Goal: Task Accomplishment & Management: Manage account settings

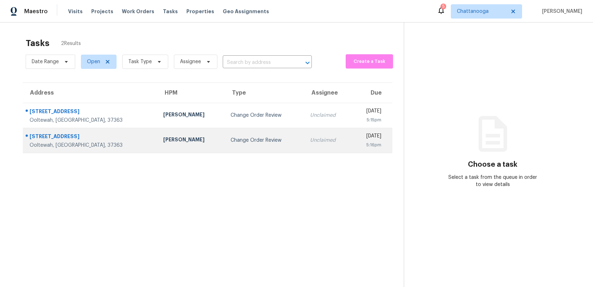
click at [241, 139] on div "Change Order Review" at bounding box center [265, 140] width 68 height 7
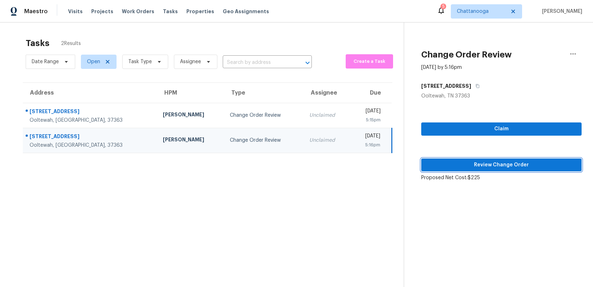
click at [472, 164] on span "Review Change Order" at bounding box center [501, 164] width 149 height 9
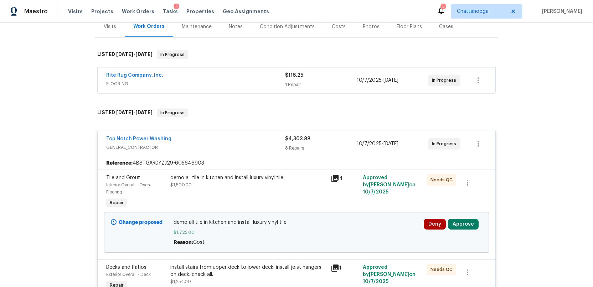
scroll to position [97, 0]
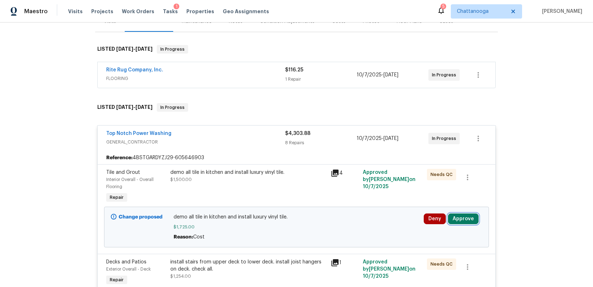
click at [457, 220] on button "Approve" at bounding box center [463, 218] width 31 height 11
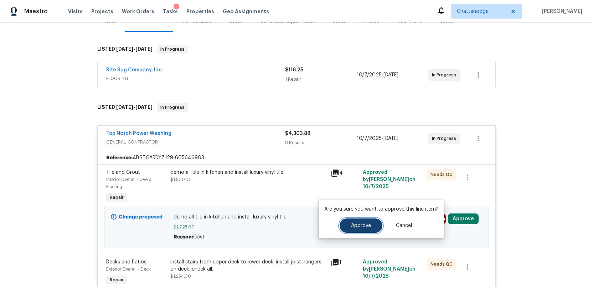
click at [349, 222] on button "Approve" at bounding box center [361, 225] width 43 height 14
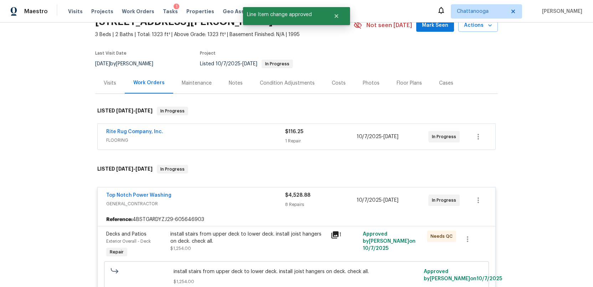
scroll to position [0, 0]
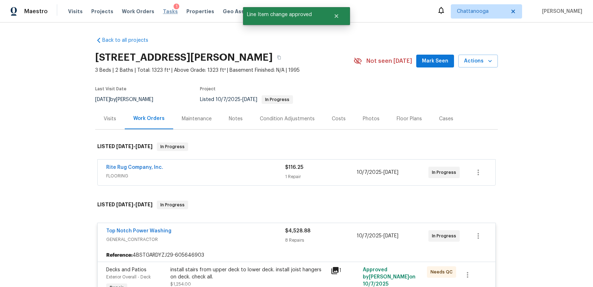
click at [163, 9] on span "Tasks" at bounding box center [170, 11] width 15 height 5
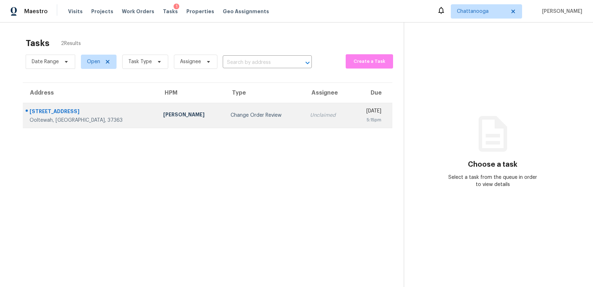
click at [231, 114] on div "Change Order Review" at bounding box center [265, 115] width 68 height 7
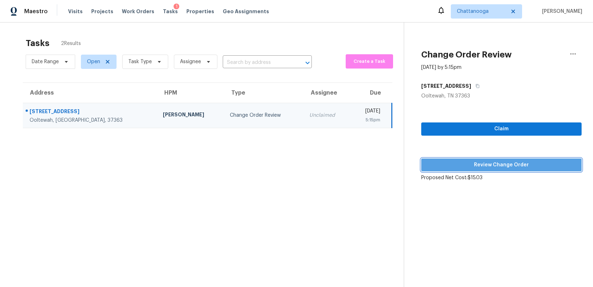
click at [493, 164] on span "Review Change Order" at bounding box center [501, 164] width 149 height 9
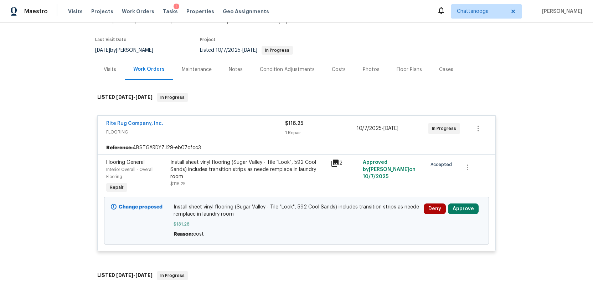
scroll to position [50, 0]
click at [463, 210] on button "Approve" at bounding box center [463, 208] width 31 height 11
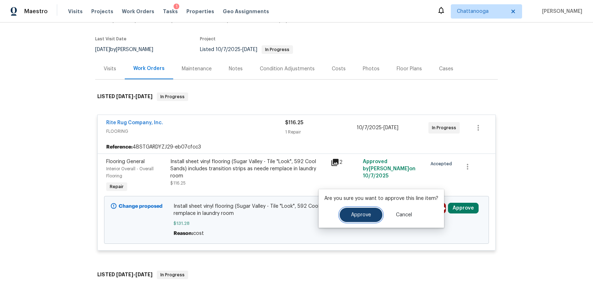
click at [355, 216] on span "Approve" at bounding box center [361, 214] width 20 height 5
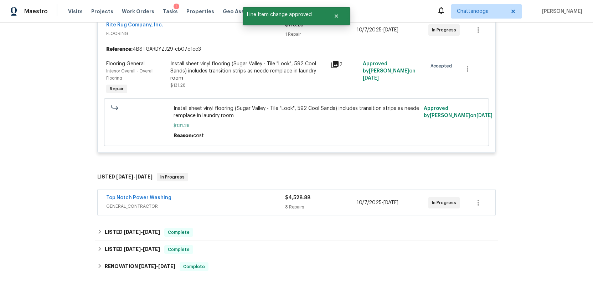
scroll to position [0, 0]
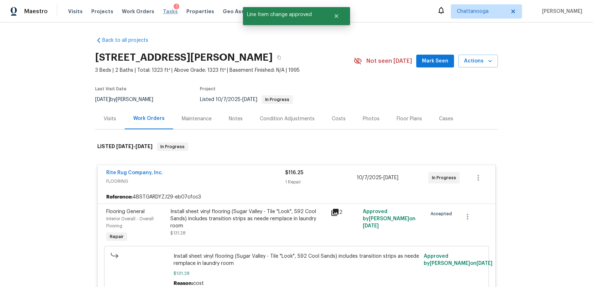
click at [163, 12] on span "Tasks" at bounding box center [170, 11] width 15 height 5
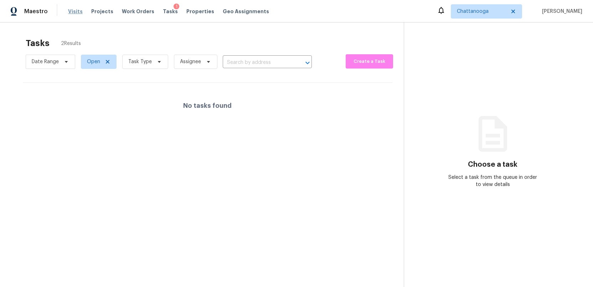
click at [71, 11] on span "Visits" at bounding box center [75, 11] width 15 height 7
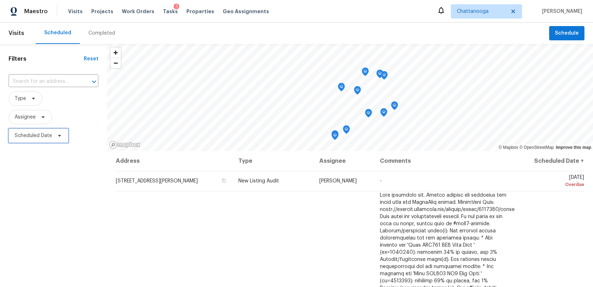
click at [44, 135] on span "Scheduled Date" at bounding box center [33, 135] width 37 height 7
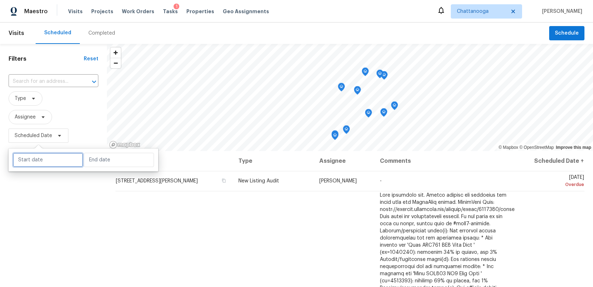
select select "9"
select select "2025"
select select "10"
select select "2025"
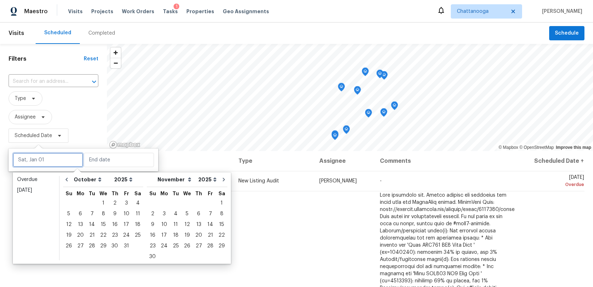
click at [45, 162] on input "text" at bounding box center [48, 160] width 70 height 14
click at [112, 224] on div "16" at bounding box center [114, 224] width 11 height 10
type input "[DATE]"
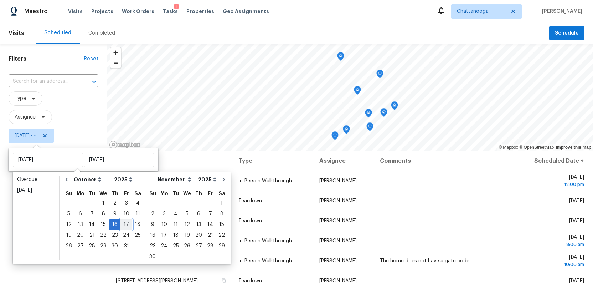
click at [124, 224] on div "17" at bounding box center [127, 224] width 12 height 10
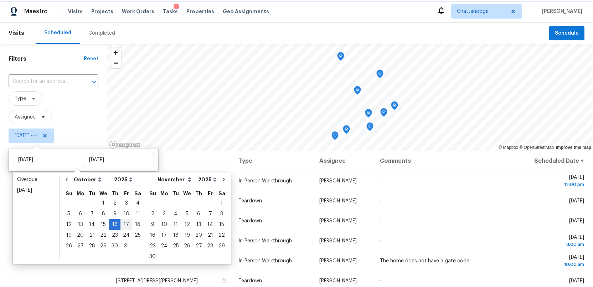
type input "[DATE]"
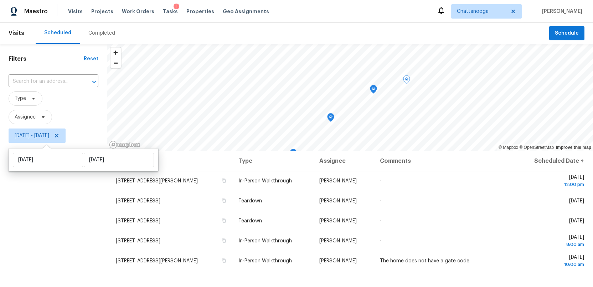
click at [50, 239] on div "Filters Reset ​ Type Assignee Thu, Oct 16 - Fri, Oct 17" at bounding box center [53, 212] width 107 height 336
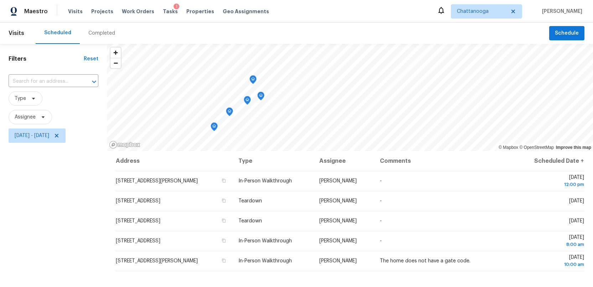
scroll to position [0, 0]
click at [58, 136] on icon at bounding box center [57, 135] width 4 height 4
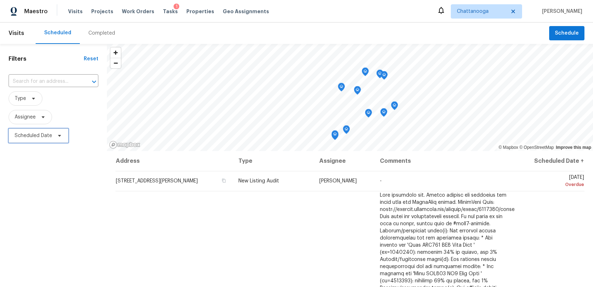
click at [30, 138] on span "Scheduled Date" at bounding box center [33, 135] width 37 height 7
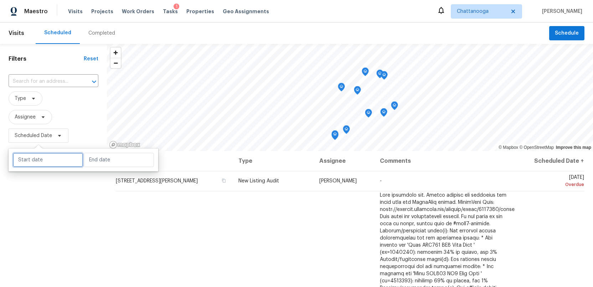
click at [28, 160] on input "text" at bounding box center [48, 160] width 70 height 14
select select "9"
select select "2025"
select select "10"
select select "2025"
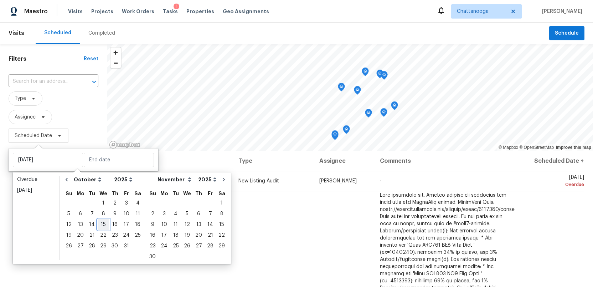
click at [102, 223] on div "15" at bounding box center [103, 224] width 11 height 10
type input "[DATE]"
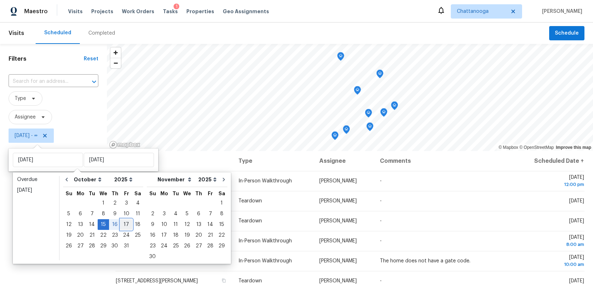
click at [123, 224] on div "17" at bounding box center [127, 224] width 12 height 10
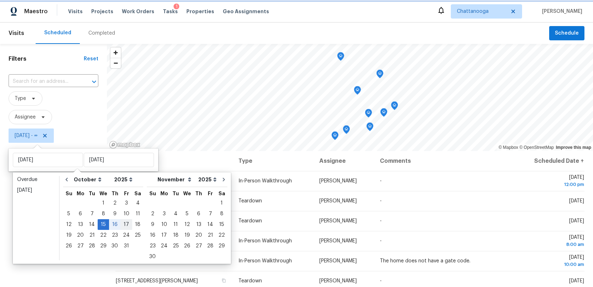
type input "[DATE]"
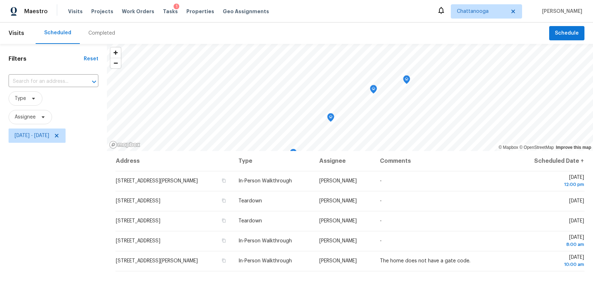
click at [45, 246] on div "Filters Reset ​ Type Assignee Wed, Oct 15 - Fri, Oct 17" at bounding box center [53, 212] width 107 height 336
click at [60, 135] on icon at bounding box center [57, 136] width 6 height 6
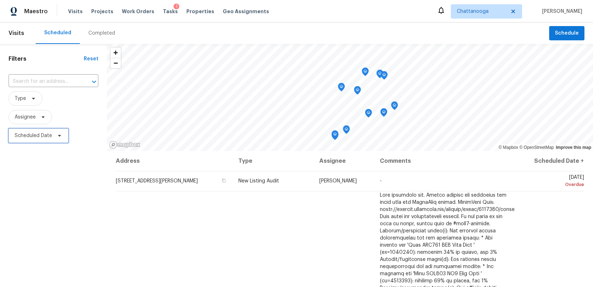
click at [24, 138] on span "Scheduled Date" at bounding box center [33, 135] width 37 height 7
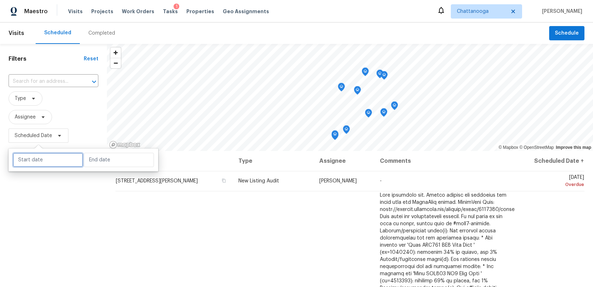
select select "9"
select select "2025"
select select "10"
select select "2025"
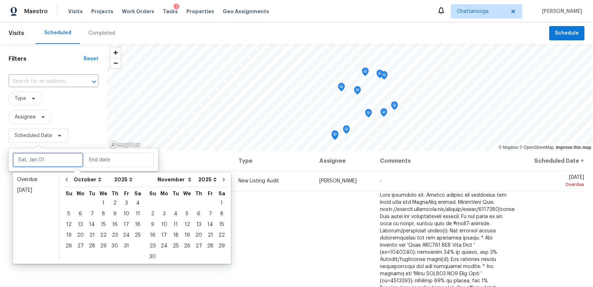
click at [30, 162] on input "text" at bounding box center [48, 160] width 70 height 14
click at [88, 223] on div "14" at bounding box center [91, 224] width 11 height 10
type input "[DATE]"
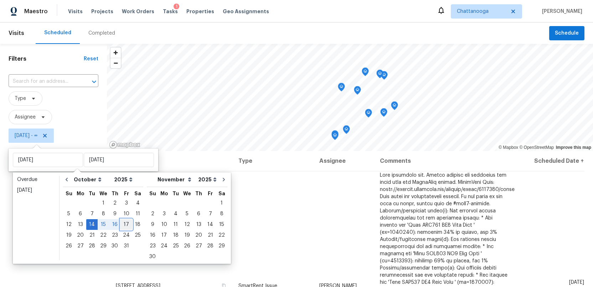
click at [124, 223] on div "17" at bounding box center [127, 224] width 12 height 10
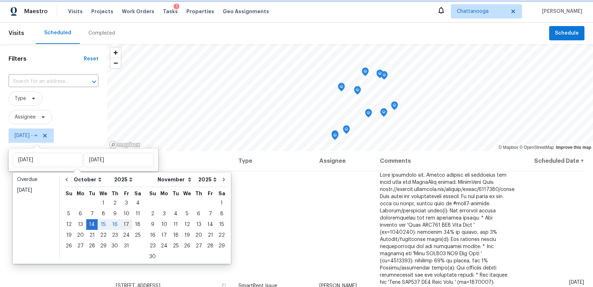
type input "[DATE]"
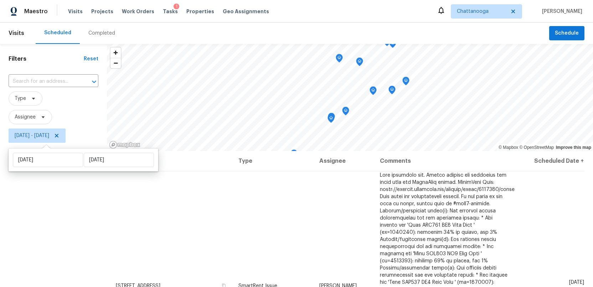
click at [10, 250] on div "Filters Reset ​ Type Assignee Tue, Oct 14 - Fri, Oct 17" at bounding box center [53, 212] width 107 height 336
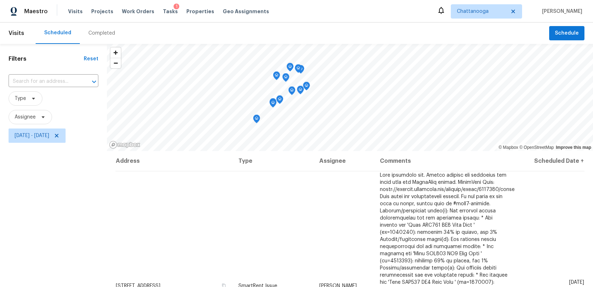
click at [257, 121] on icon "Map marker" at bounding box center [257, 119] width 6 height 8
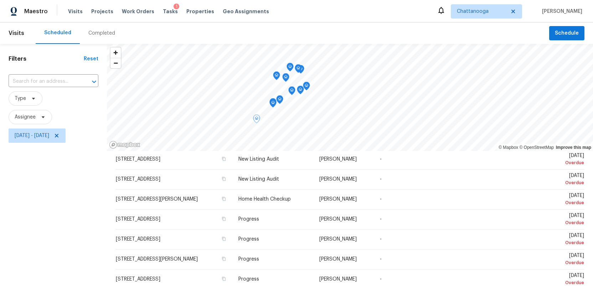
click at [272, 104] on icon "Map marker" at bounding box center [273, 103] width 6 height 8
click at [302, 110] on icon "Map marker" at bounding box center [299, 112] width 6 height 8
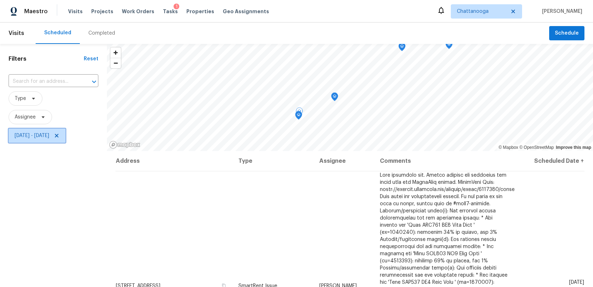
click at [58, 134] on icon at bounding box center [57, 136] width 4 height 4
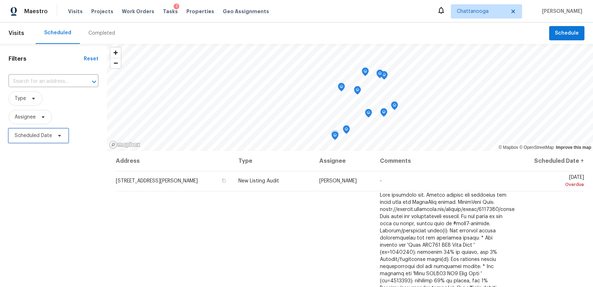
click at [25, 136] on span "Scheduled Date" at bounding box center [33, 135] width 37 height 7
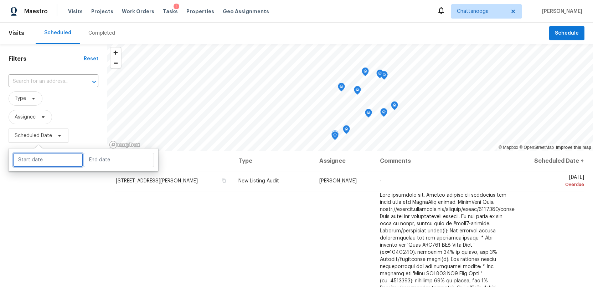
click at [35, 161] on input "text" at bounding box center [48, 160] width 70 height 14
select select "9"
select select "2025"
select select "10"
select select "2025"
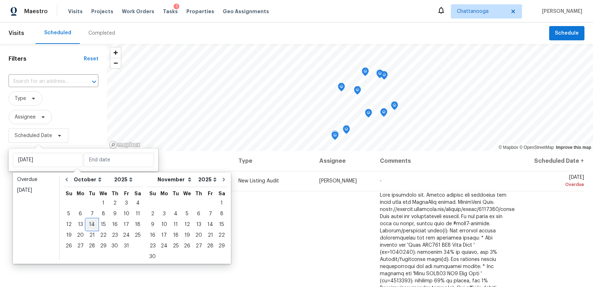
click at [90, 225] on div "14" at bounding box center [91, 224] width 11 height 10
type input "[DATE]"
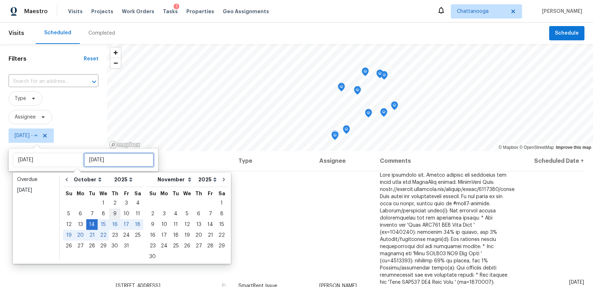
type input "[DATE]"
type input "Thu, Oct 09"
type input "[DATE]"
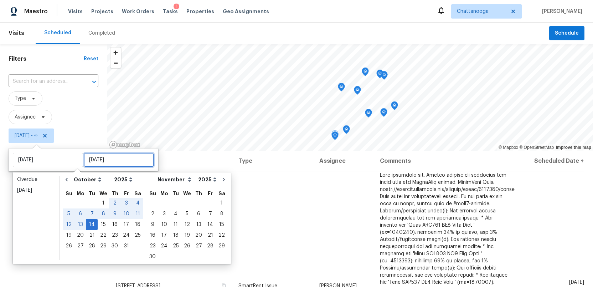
type input "[DATE]"
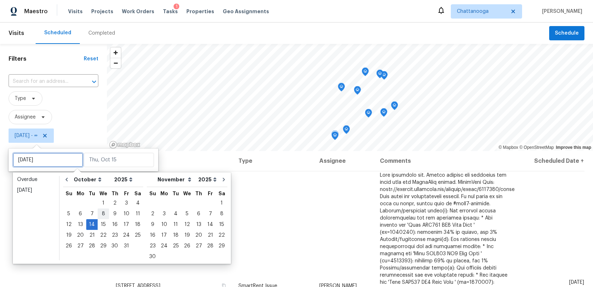
type input "Wed, Oct 01"
type input "[DATE]"
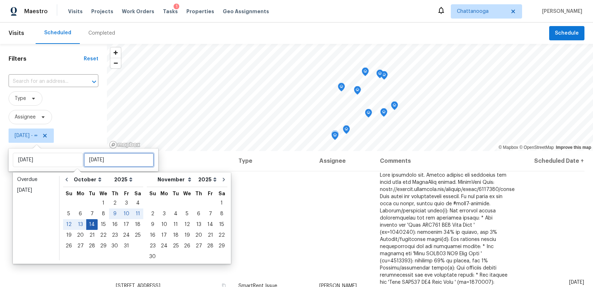
type input "[DATE]"
click at [87, 224] on div "14" at bounding box center [91, 224] width 11 height 10
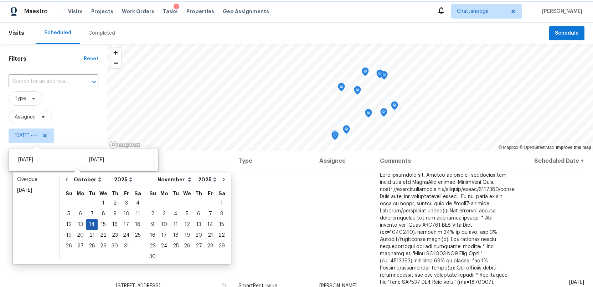
type input "[DATE]"
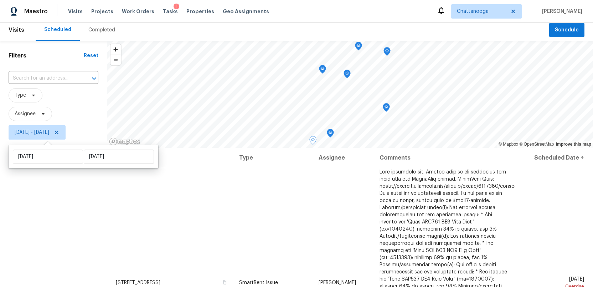
click at [32, 230] on div "Filters Reset ​ Type Assignee Tue, Oct 14 - Tue, Oct 14" at bounding box center [53, 209] width 107 height 336
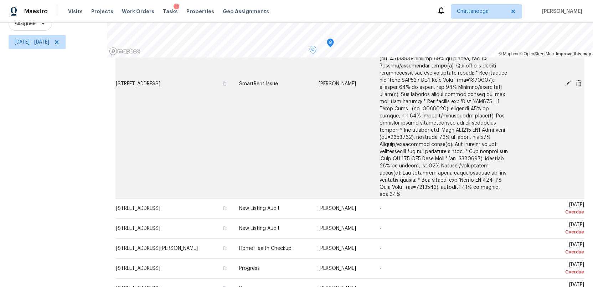
scroll to position [119, 0]
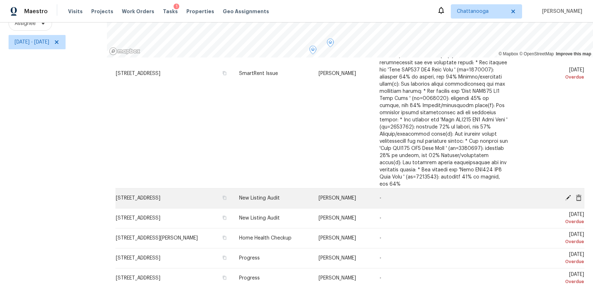
click at [566, 194] on icon at bounding box center [568, 197] width 6 height 6
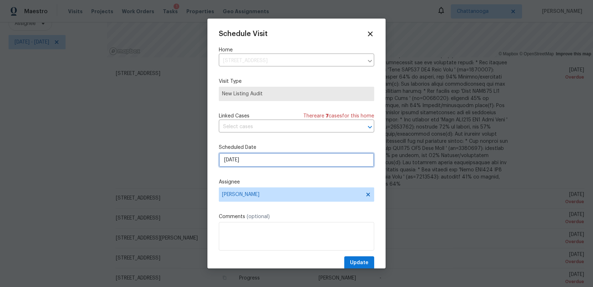
click at [259, 160] on input "10/14/2025" at bounding box center [296, 160] width 155 height 14
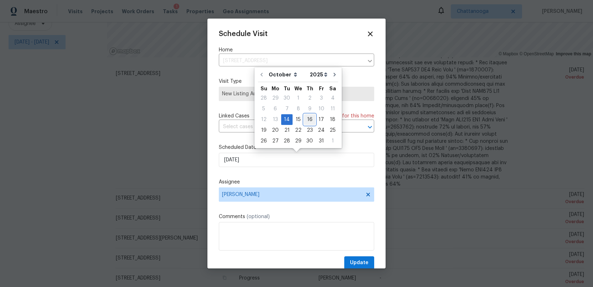
click at [308, 119] on div "16" at bounding box center [309, 119] width 11 height 10
type input "10/16/2025"
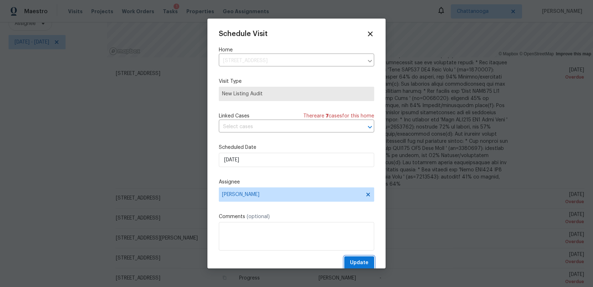
click at [355, 264] on span "Update" at bounding box center [359, 262] width 19 height 9
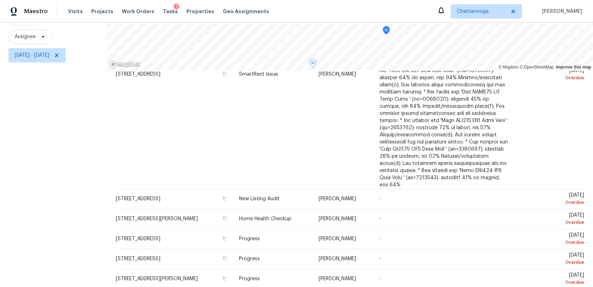
scroll to position [78, 0]
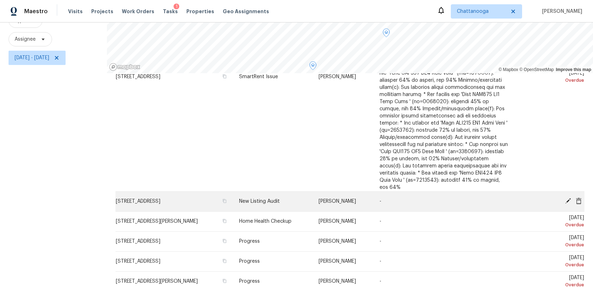
click at [567, 198] on icon at bounding box center [568, 201] width 6 height 6
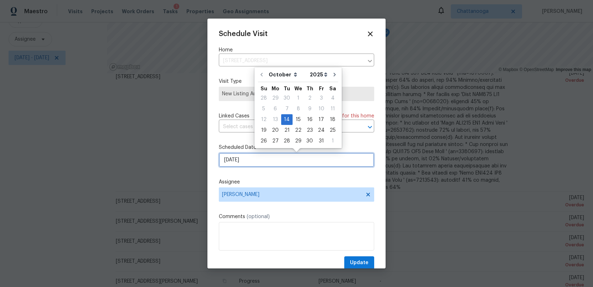
click at [259, 160] on input "10/14/2025" at bounding box center [296, 160] width 155 height 14
click at [309, 119] on div "16" at bounding box center [309, 119] width 11 height 10
type input "10/16/2025"
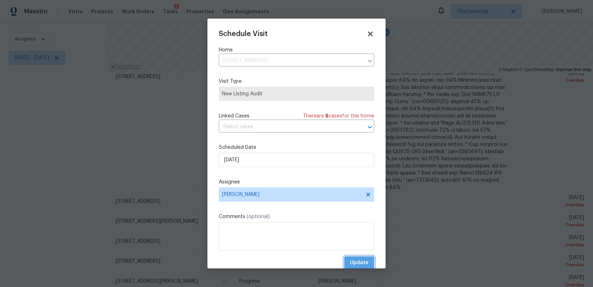
click at [356, 259] on span "Update" at bounding box center [359, 262] width 19 height 9
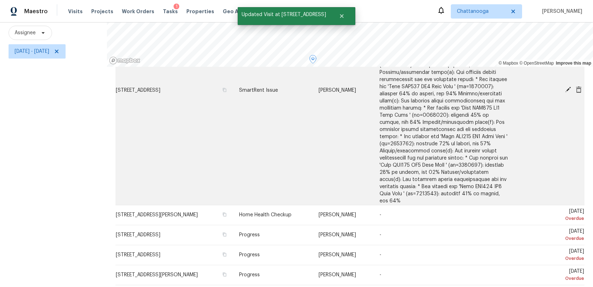
scroll to position [93, 0]
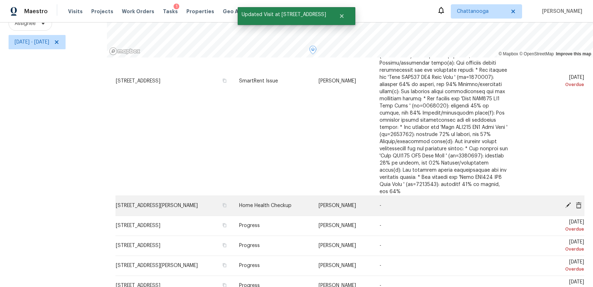
click at [566, 202] on icon at bounding box center [568, 205] width 6 height 6
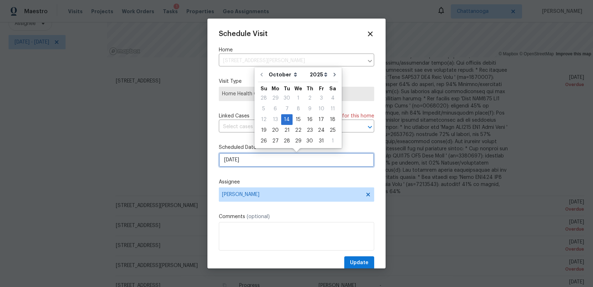
click at [270, 162] on input "10/14/2025" at bounding box center [296, 160] width 155 height 14
click at [308, 119] on div "16" at bounding box center [309, 119] width 11 height 10
type input "10/16/2025"
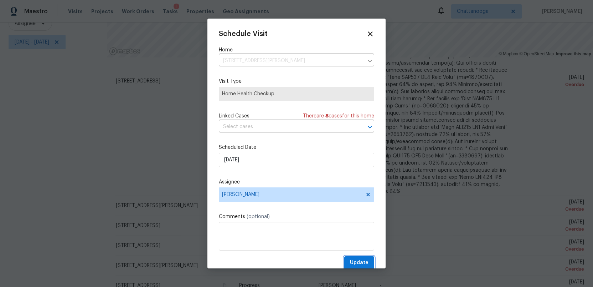
click at [353, 262] on span "Update" at bounding box center [359, 262] width 19 height 9
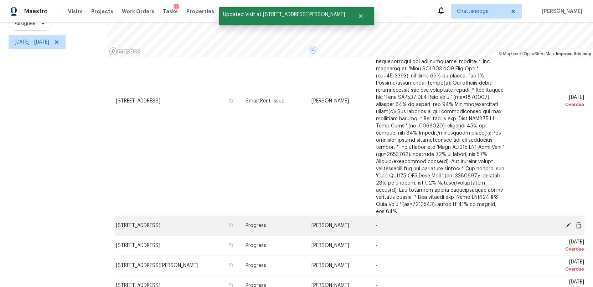
click at [567, 222] on icon at bounding box center [569, 225] width 6 height 6
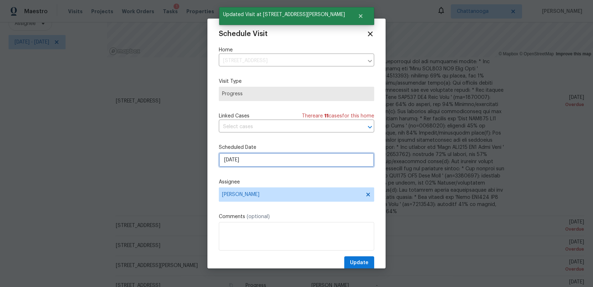
click at [268, 159] on input "10/14/2025" at bounding box center [296, 160] width 155 height 14
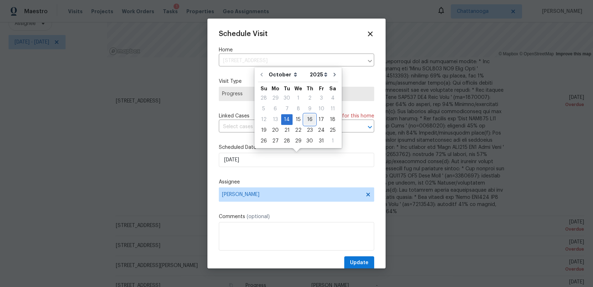
click at [308, 116] on div "16" at bounding box center [309, 119] width 11 height 10
type input "10/16/2025"
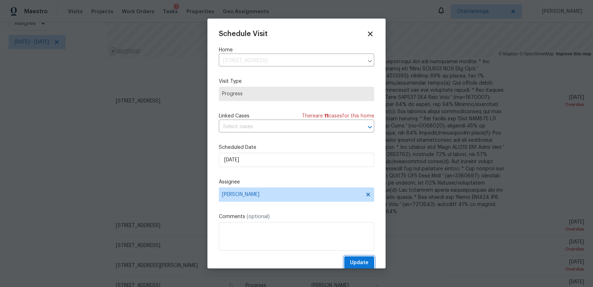
click at [357, 260] on span "Update" at bounding box center [359, 262] width 19 height 9
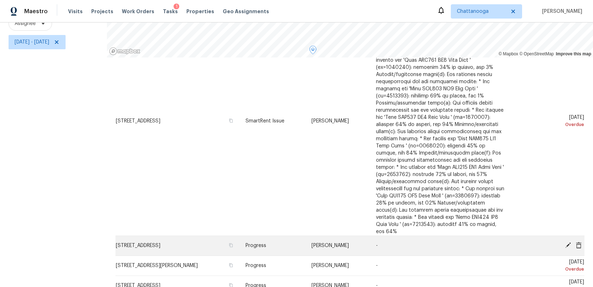
click at [567, 242] on icon at bounding box center [568, 245] width 6 height 6
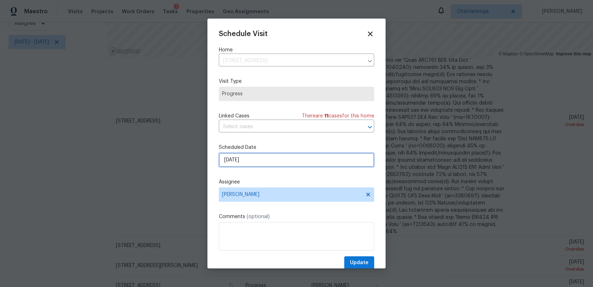
click at [271, 162] on input "10/14/2025" at bounding box center [296, 160] width 155 height 14
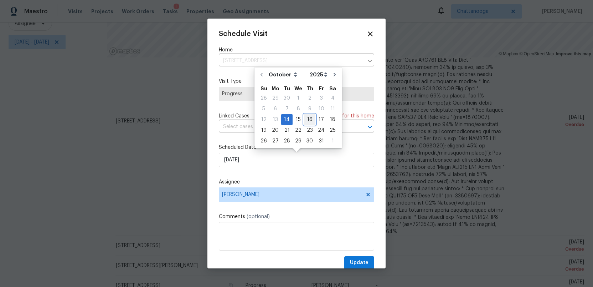
click at [308, 120] on div "16" at bounding box center [309, 119] width 11 height 10
type input "10/16/2025"
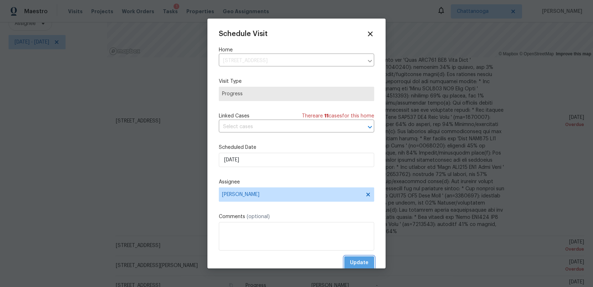
click at [356, 262] on span "Update" at bounding box center [359, 262] width 19 height 9
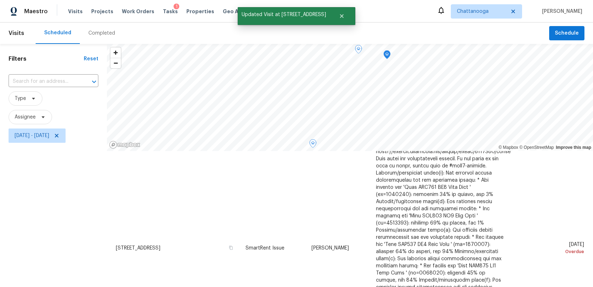
scroll to position [51, 0]
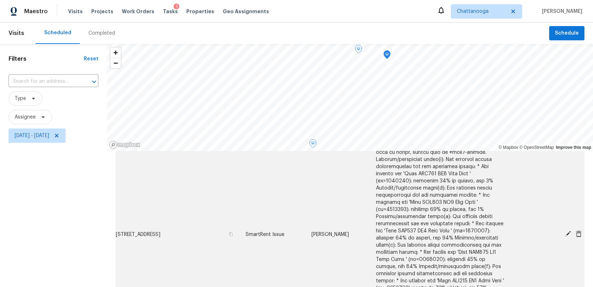
click at [566, 230] on icon at bounding box center [568, 233] width 6 height 6
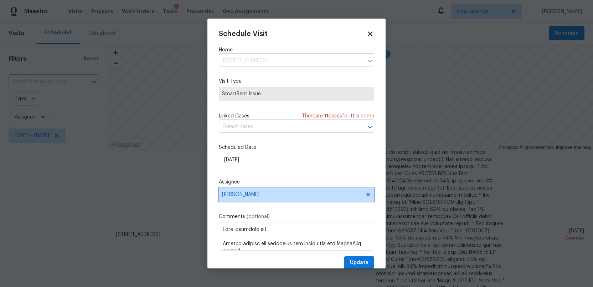
click at [292, 198] on span "[PERSON_NAME]" at bounding box center [296, 194] width 155 height 14
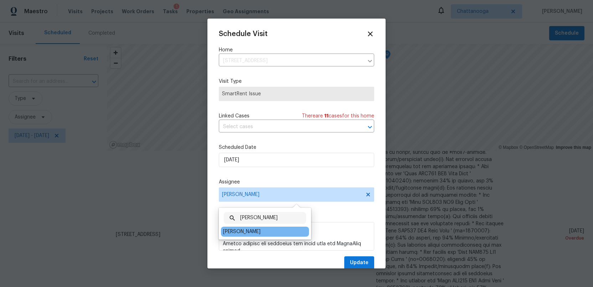
type input "ruth"
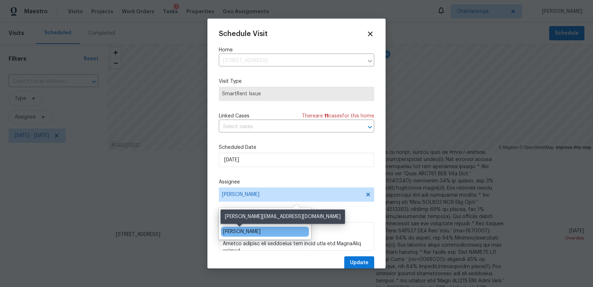
click at [243, 233] on div "[PERSON_NAME]" at bounding box center [241, 231] width 37 height 7
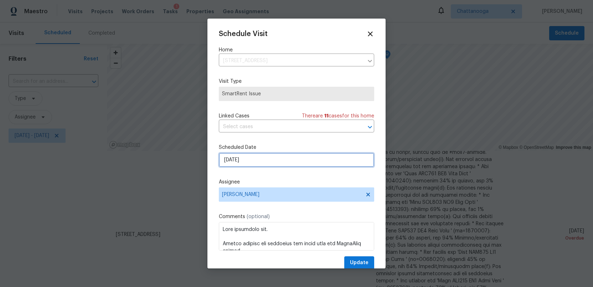
click at [261, 160] on input "10/14/2025" at bounding box center [296, 160] width 155 height 14
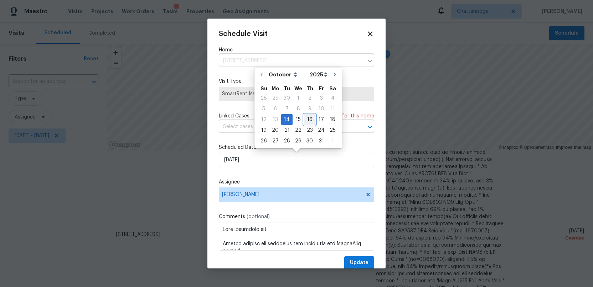
click at [308, 118] on div "16" at bounding box center [309, 119] width 11 height 10
type input "10/16/2025"
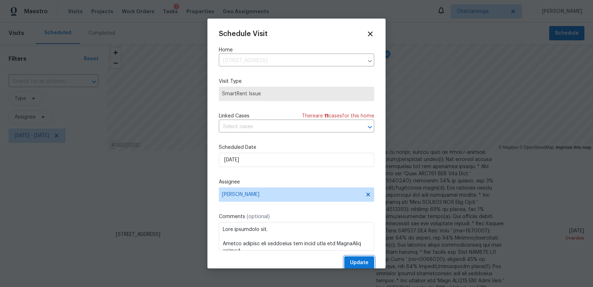
click at [355, 262] on span "Update" at bounding box center [359, 262] width 19 height 9
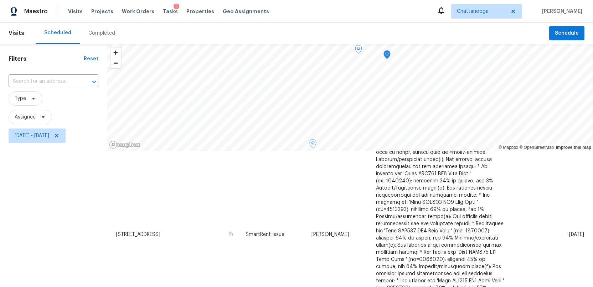
scroll to position [0, 0]
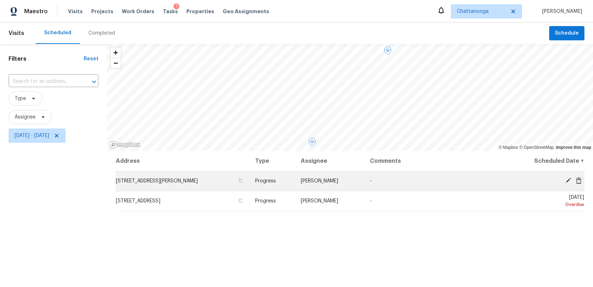
click at [566, 180] on icon at bounding box center [568, 180] width 6 height 6
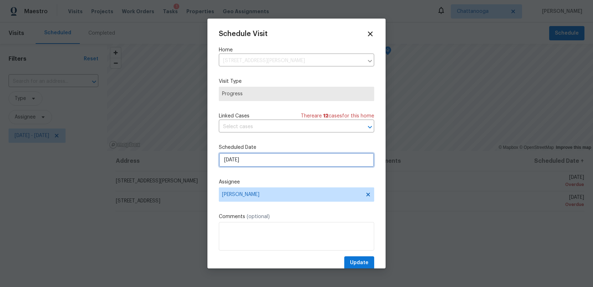
click at [258, 162] on input "10/14/2025" at bounding box center [296, 160] width 155 height 14
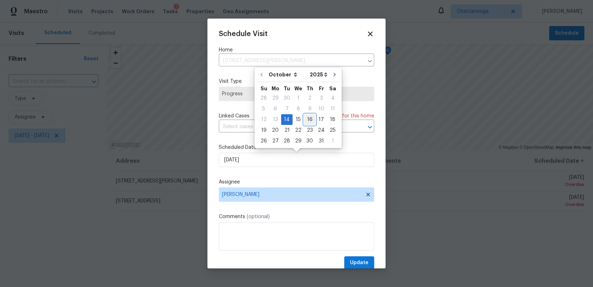
click at [308, 121] on div "16" at bounding box center [309, 119] width 11 height 10
type input "10/16/2025"
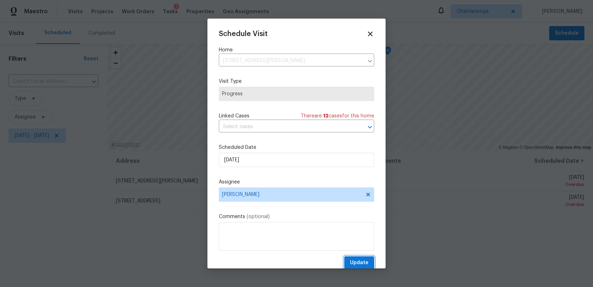
click at [357, 263] on span "Update" at bounding box center [359, 262] width 19 height 9
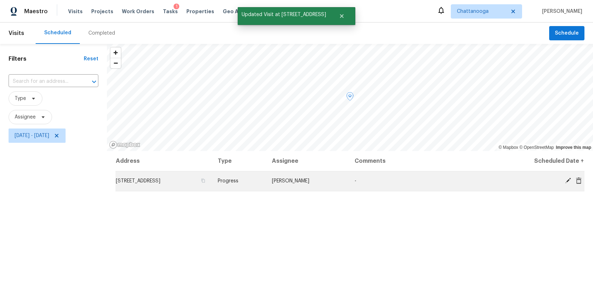
click at [564, 180] on span at bounding box center [568, 180] width 11 height 6
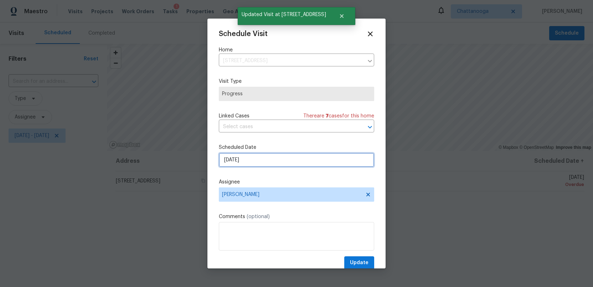
click at [254, 161] on input "10/14/2025" at bounding box center [296, 160] width 155 height 14
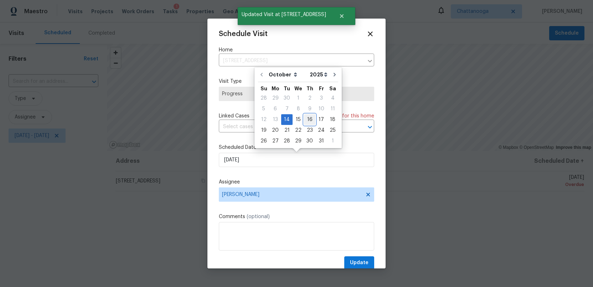
click at [307, 117] on div "16" at bounding box center [309, 119] width 11 height 10
type input "10/16/2025"
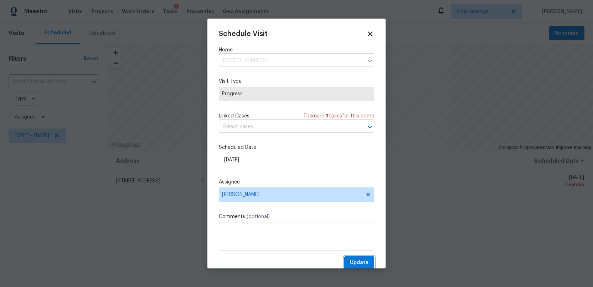
click at [359, 261] on span "Update" at bounding box center [359, 262] width 19 height 9
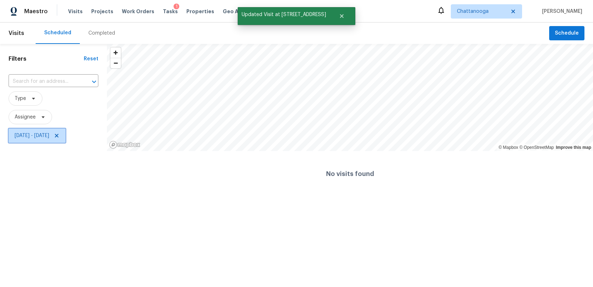
click at [27, 135] on span "Tue, Oct 14 - Tue, Oct 14" at bounding box center [32, 135] width 35 height 7
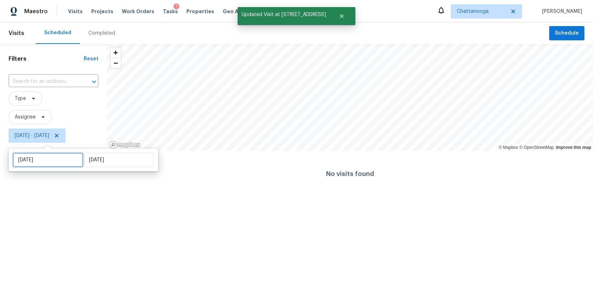
click at [46, 160] on input "[DATE]" at bounding box center [48, 160] width 70 height 14
select select "9"
select select "2025"
select select "10"
select select "2025"
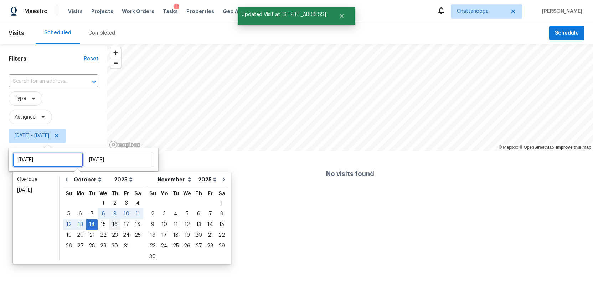
type input "[DATE]"
click at [113, 224] on div "16" at bounding box center [114, 224] width 11 height 10
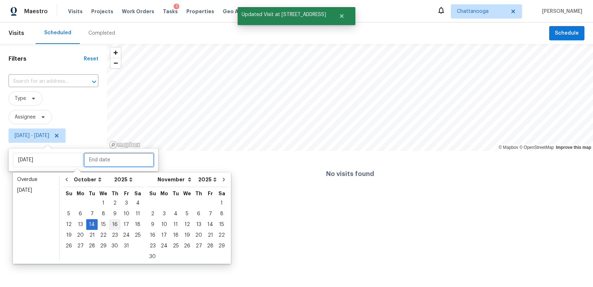
type input "[DATE]"
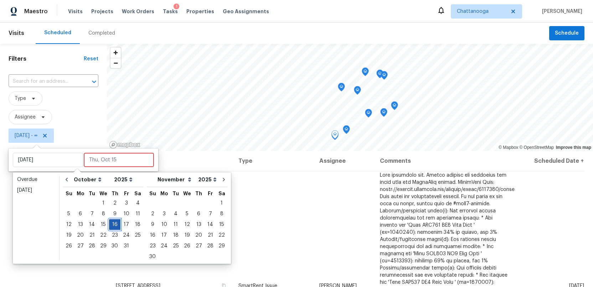
click at [113, 224] on div "16" at bounding box center [114, 224] width 11 height 10
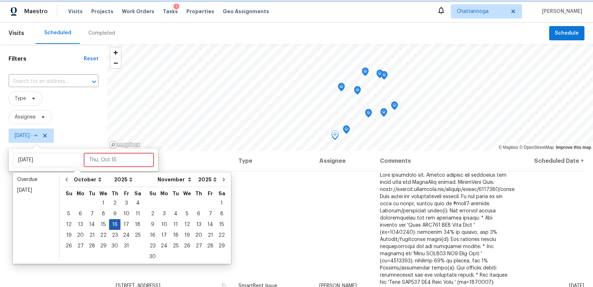
type input "[DATE]"
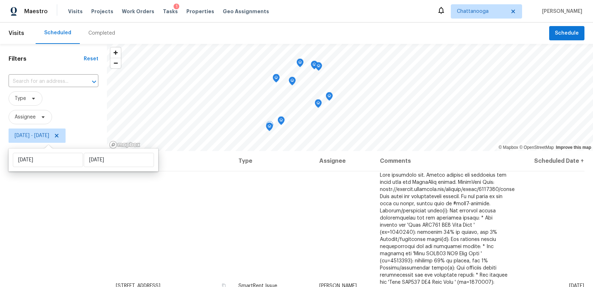
click at [22, 225] on div "Filters Reset ​ Type Assignee Thu, Oct 16 - Thu, Oct 16" at bounding box center [53, 212] width 107 height 336
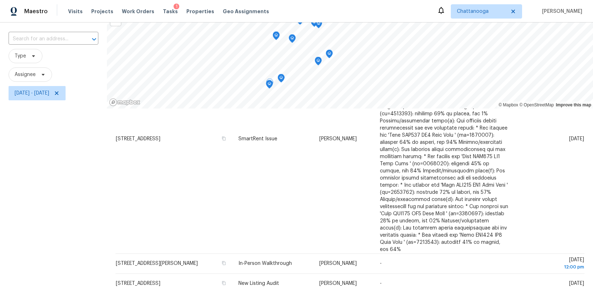
scroll to position [31, 0]
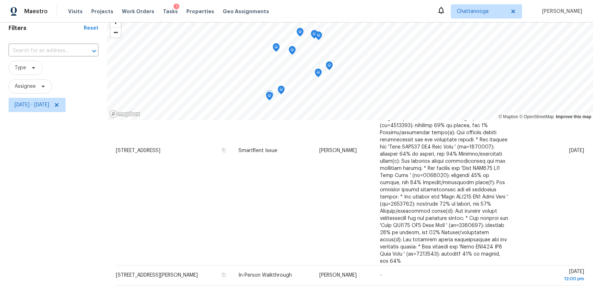
click at [321, 38] on icon "Map marker" at bounding box center [318, 35] width 7 height 9
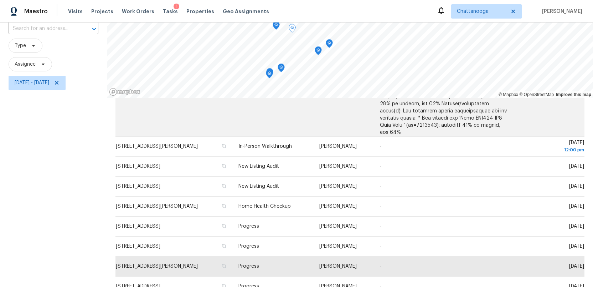
scroll to position [0, 0]
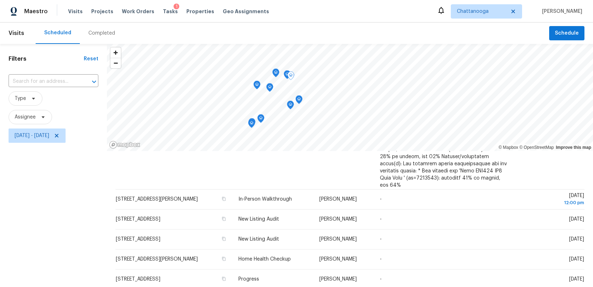
click at [258, 86] on icon "Map marker" at bounding box center [257, 85] width 6 height 8
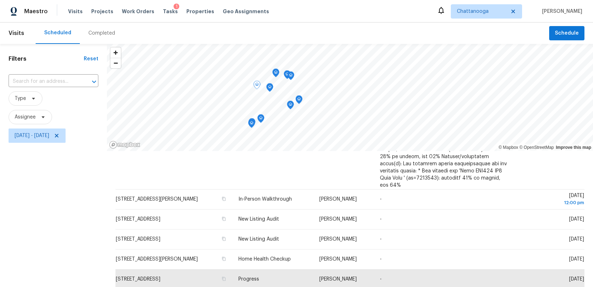
click at [271, 89] on icon "Map marker" at bounding box center [270, 87] width 6 height 8
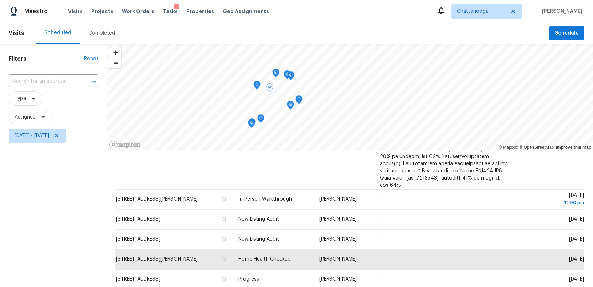
click at [262, 119] on icon "Map marker" at bounding box center [261, 118] width 6 height 8
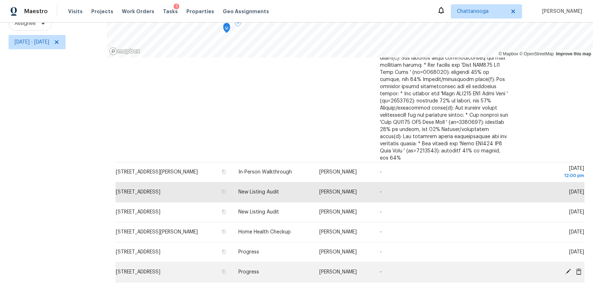
scroll to position [211, 0]
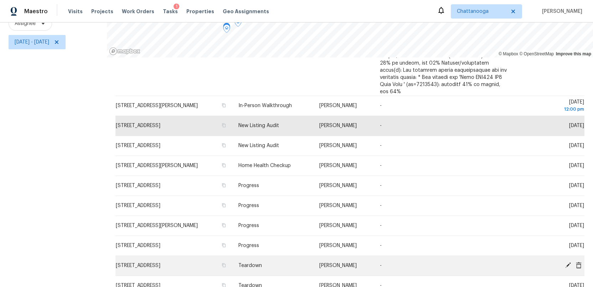
click at [160, 263] on span "[STREET_ADDRESS]" at bounding box center [138, 265] width 45 height 5
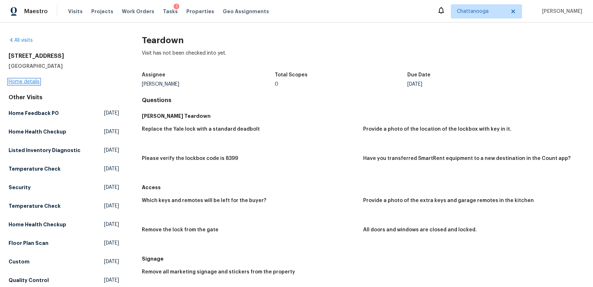
click at [20, 81] on link "Home details" at bounding box center [24, 81] width 31 height 5
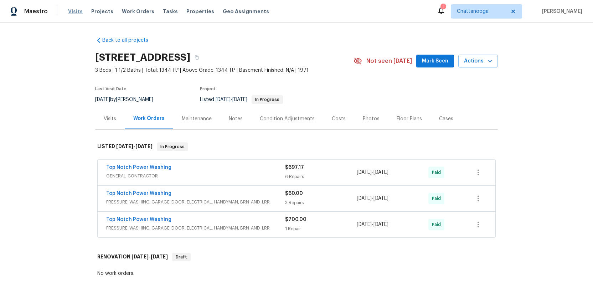
click at [71, 12] on span "Visits" at bounding box center [75, 11] width 15 height 7
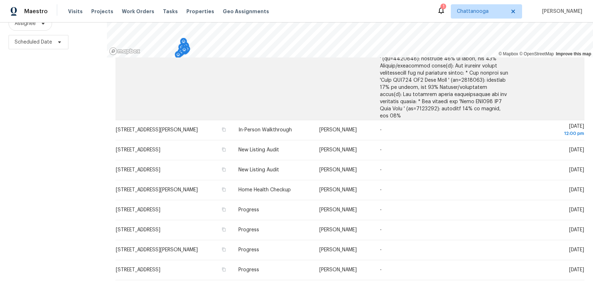
scroll to position [193, 0]
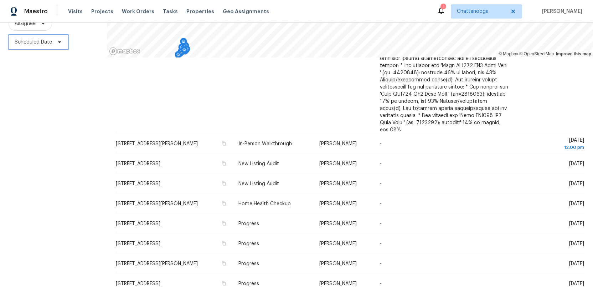
click at [31, 44] on span "Scheduled Date" at bounding box center [33, 42] width 37 height 7
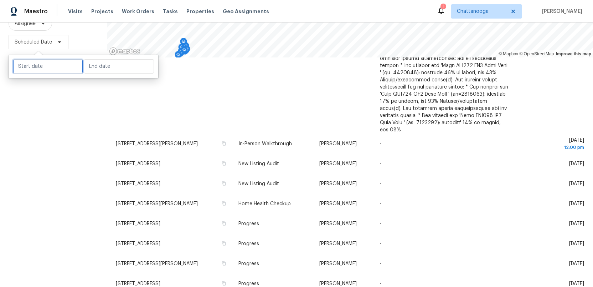
click at [26, 63] on input "text" at bounding box center [48, 66] width 70 height 14
select select "9"
select select "2025"
select select "10"
select select "2025"
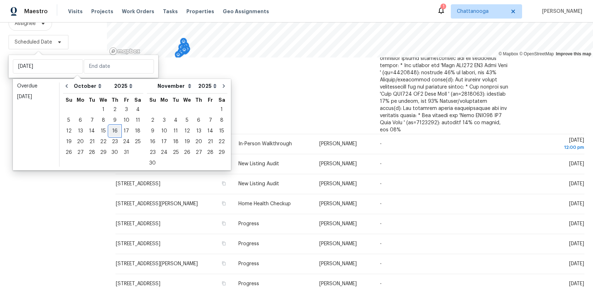
click at [113, 131] on div "16" at bounding box center [114, 131] width 11 height 10
type input "[DATE]"
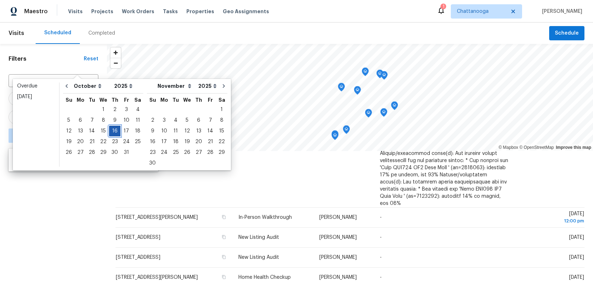
click at [113, 131] on div "16" at bounding box center [114, 131] width 11 height 10
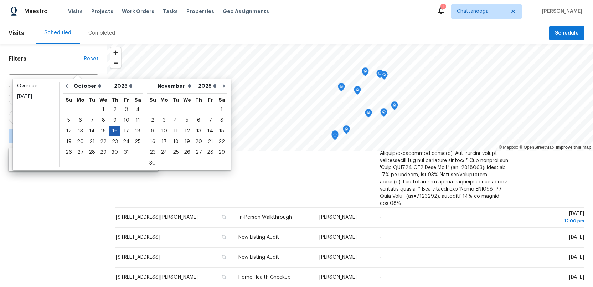
type input "[DATE]"
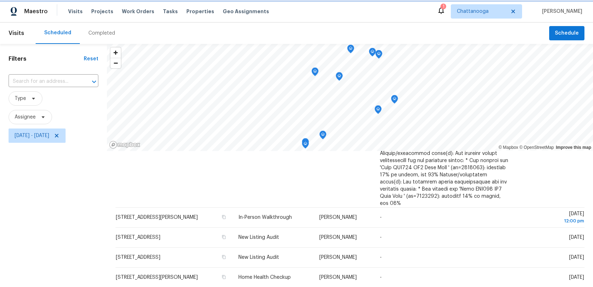
click at [380, 56] on icon "Map marker" at bounding box center [379, 54] width 6 height 8
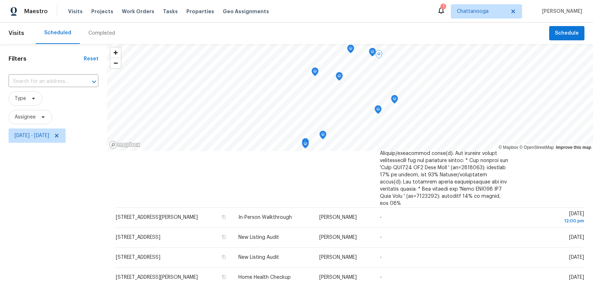
click at [351, 50] on icon "Map marker" at bounding box center [351, 49] width 6 height 8
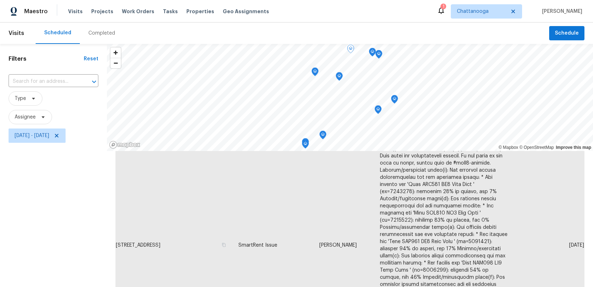
scroll to position [42, 0]
click at [314, 72] on icon "Map marker" at bounding box center [315, 72] width 2 height 2
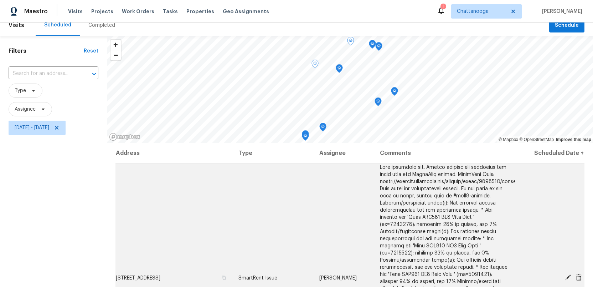
scroll to position [0, 0]
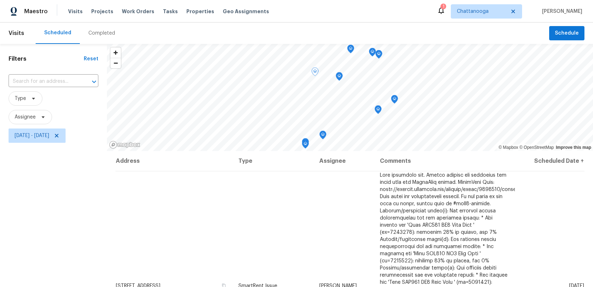
click at [379, 57] on icon "Map marker" at bounding box center [379, 54] width 6 height 8
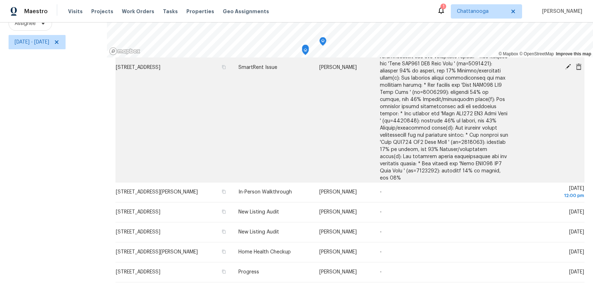
scroll to position [211, 0]
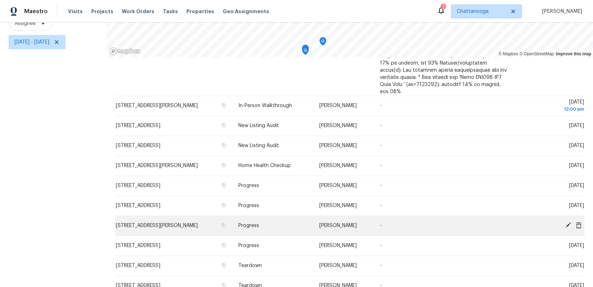
click at [163, 223] on span "[STREET_ADDRESS][PERSON_NAME]" at bounding box center [157, 225] width 82 height 5
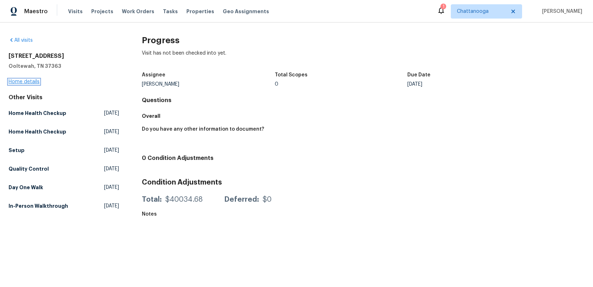
click at [19, 84] on link "Home details" at bounding box center [24, 81] width 31 height 5
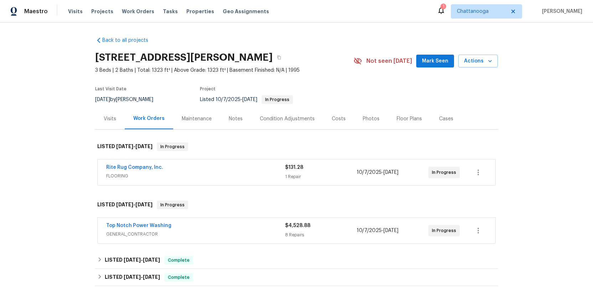
click at [109, 120] on div "Visits" at bounding box center [110, 118] width 12 height 7
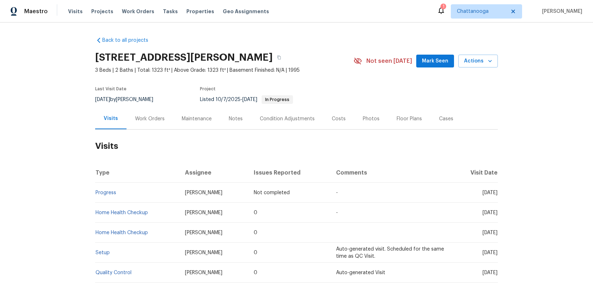
click at [150, 119] on div "Work Orders" at bounding box center [150, 118] width 30 height 7
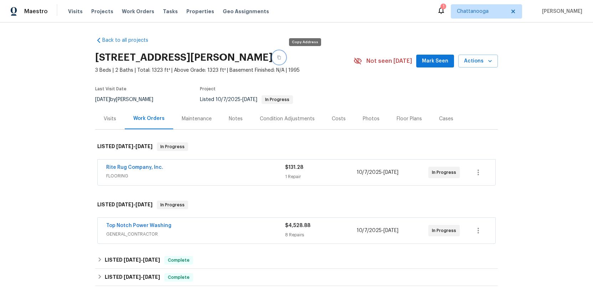
click at [281, 56] on icon "button" at bounding box center [279, 57] width 4 height 4
